Goal: Information Seeking & Learning: Learn about a topic

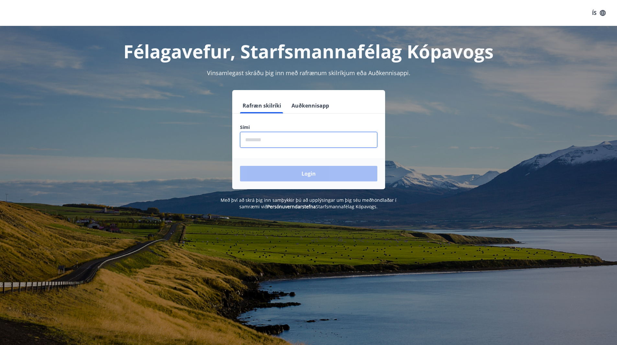
click at [296, 142] on input "phone" at bounding box center [308, 140] width 137 height 16
type input "********"
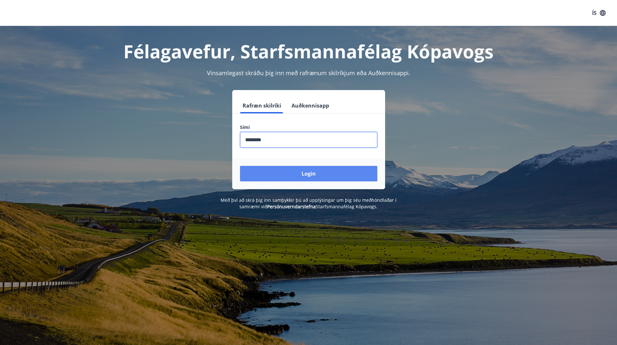
click at [299, 177] on button "Login" at bounding box center [308, 174] width 137 height 16
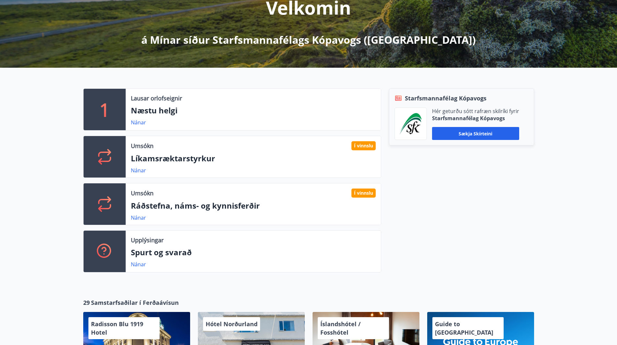
scroll to position [97, 0]
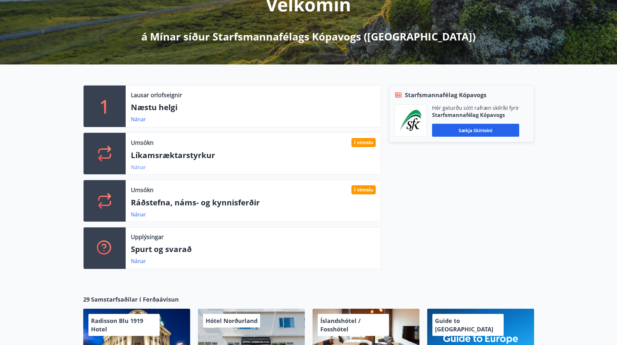
click at [140, 169] on link "Nánar" at bounding box center [138, 167] width 15 height 7
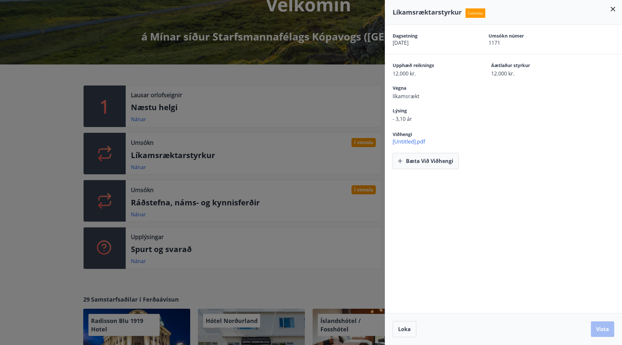
click at [308, 255] on div at bounding box center [311, 172] width 622 height 345
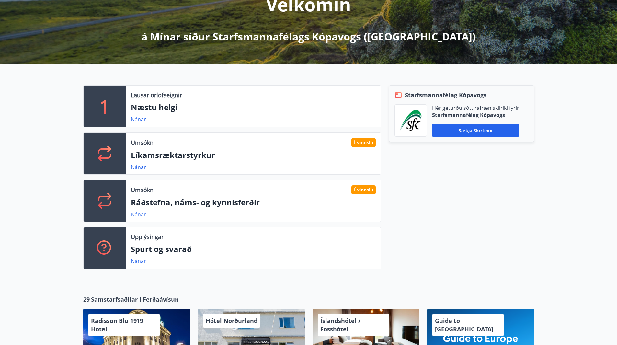
click at [134, 217] on link "Nánar" at bounding box center [138, 214] width 15 height 7
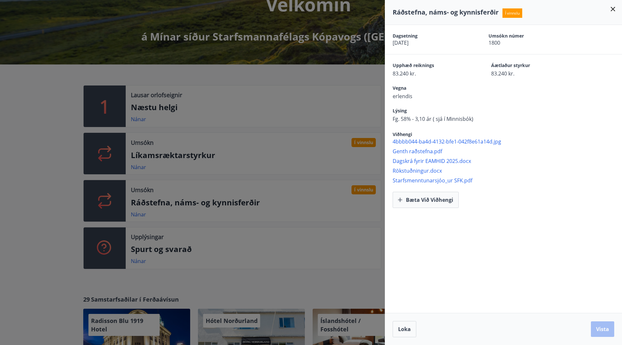
click at [168, 287] on div at bounding box center [311, 172] width 622 height 345
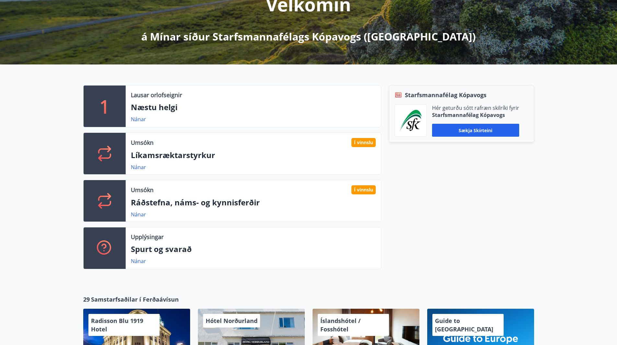
scroll to position [0, 0]
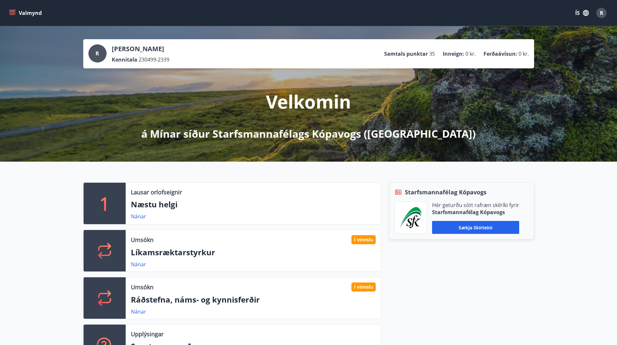
click at [12, 16] on icon "menu" at bounding box center [12, 13] width 6 height 6
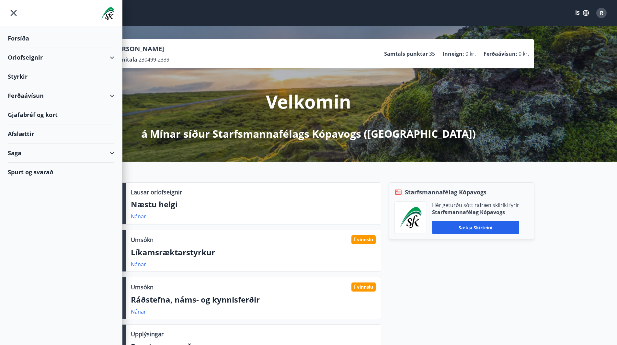
click at [23, 48] on div "Styrkir" at bounding box center [61, 38] width 107 height 19
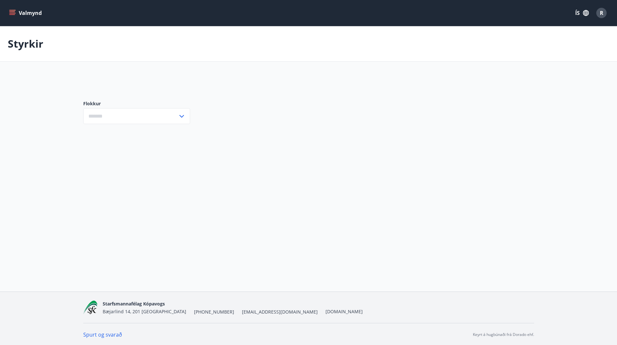
type input "***"
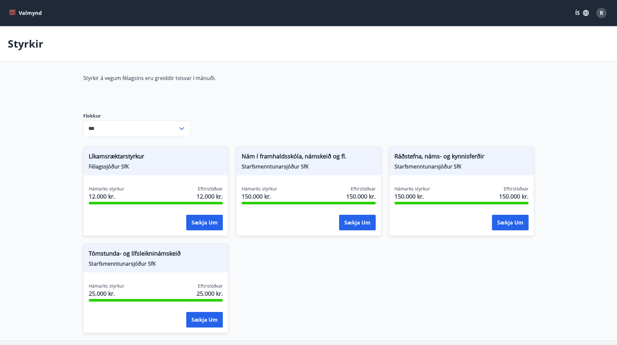
click at [12, 11] on icon "menu" at bounding box center [12, 13] width 6 height 6
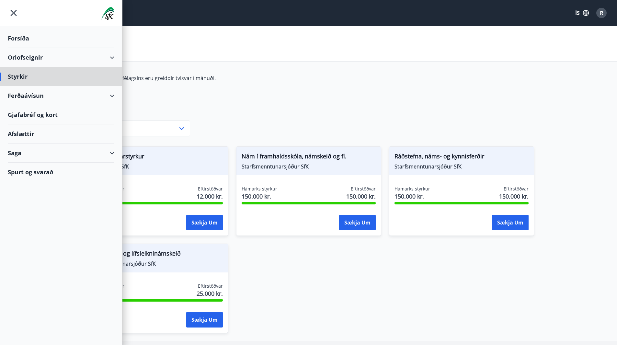
click at [30, 41] on div "Forsíða" at bounding box center [61, 38] width 107 height 19
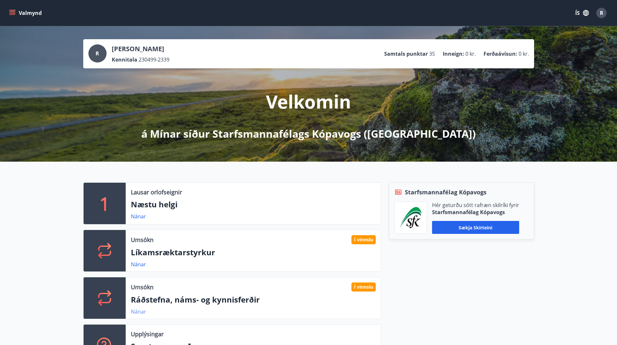
click at [137, 309] on link "Nánar" at bounding box center [138, 311] width 15 height 7
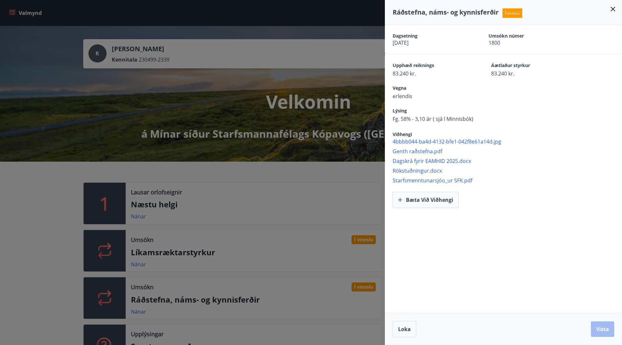
click at [213, 175] on div at bounding box center [311, 172] width 622 height 345
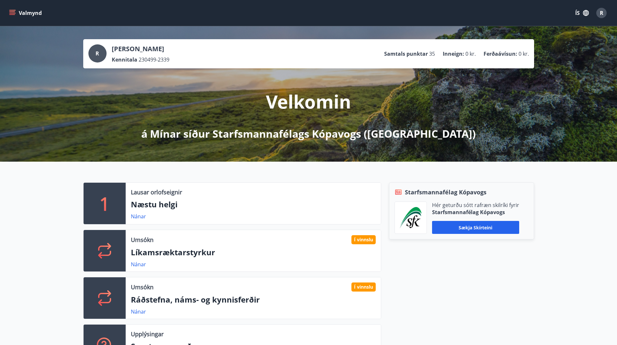
click at [13, 13] on icon "menu" at bounding box center [12, 13] width 7 height 1
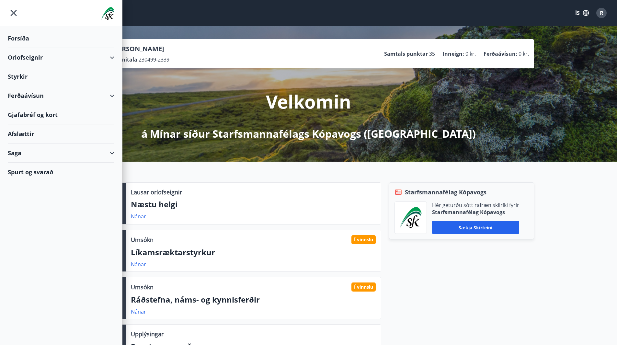
click at [21, 48] on div "Styrkir" at bounding box center [61, 38] width 107 height 19
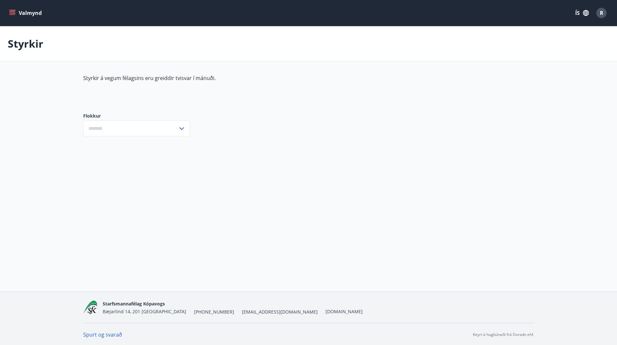
type input "***"
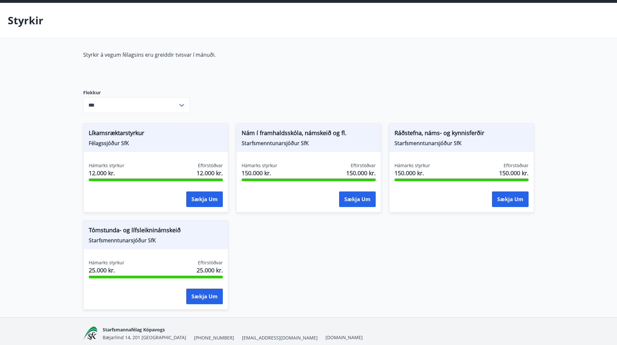
scroll to position [32, 0]
